Goal: Transaction & Acquisition: Download file/media

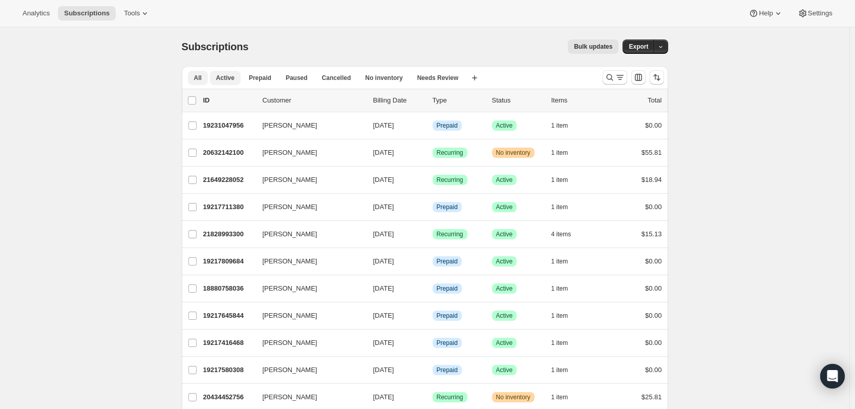
click at [235, 79] on button "Active" at bounding box center [225, 78] width 31 height 14
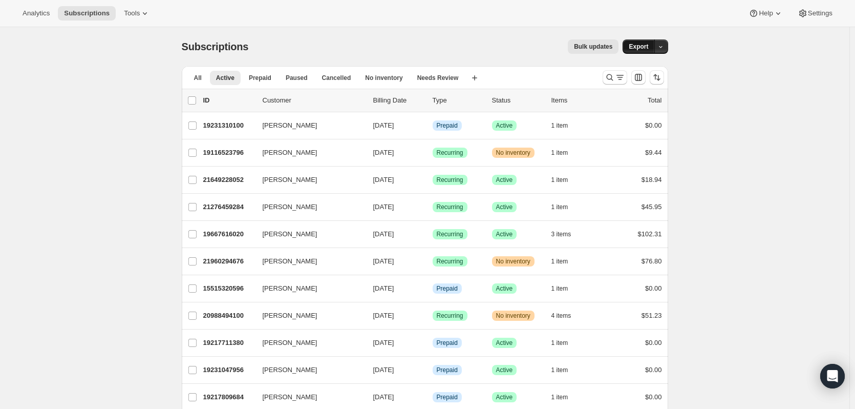
click at [643, 47] on span "Export" at bounding box center [638, 46] width 19 height 8
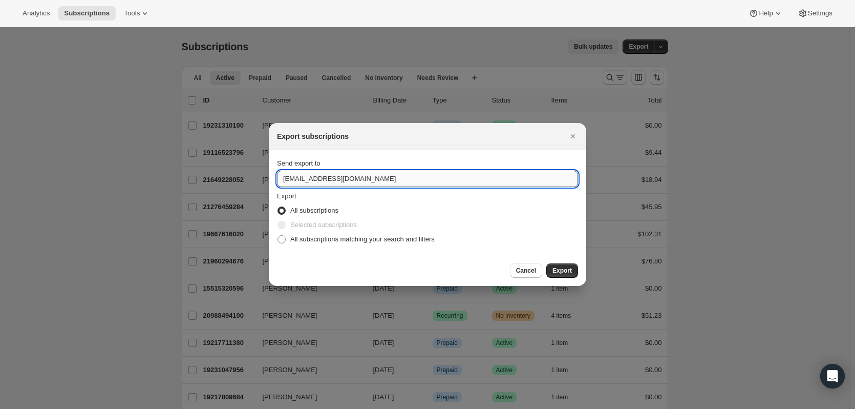
click at [407, 179] on input "[EMAIL_ADDRESS][DOMAIN_NAME]" at bounding box center [427, 178] width 301 height 16
drag, startPoint x: 405, startPoint y: 179, endPoint x: 245, endPoint y: 172, distance: 160.4
type input "[PERSON_NAME][EMAIL_ADDRESS][DOMAIN_NAME]"
click at [565, 268] on span "Export" at bounding box center [561, 270] width 19 height 8
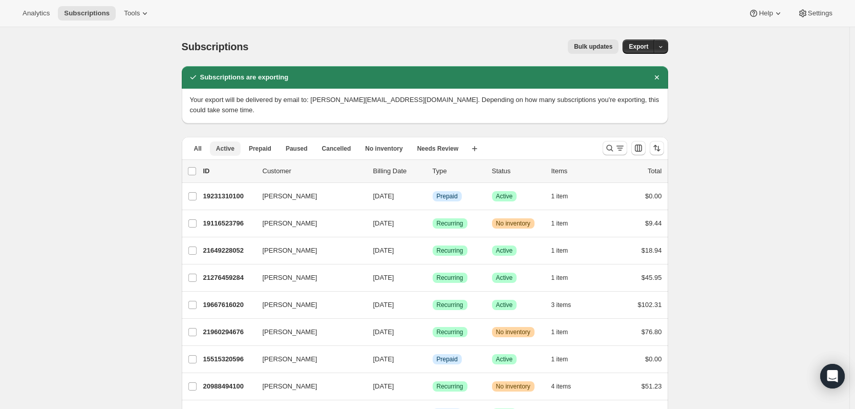
click at [228, 144] on span "Active" at bounding box center [225, 148] width 18 height 8
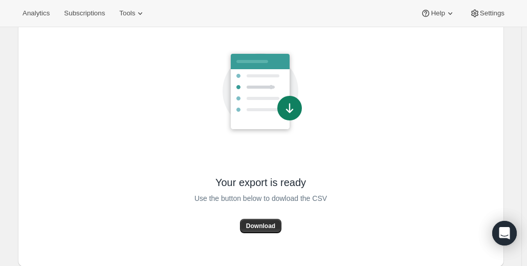
scroll to position [67, 0]
click at [260, 221] on span "Download" at bounding box center [260, 225] width 29 height 8
